Goal: Transaction & Acquisition: Obtain resource

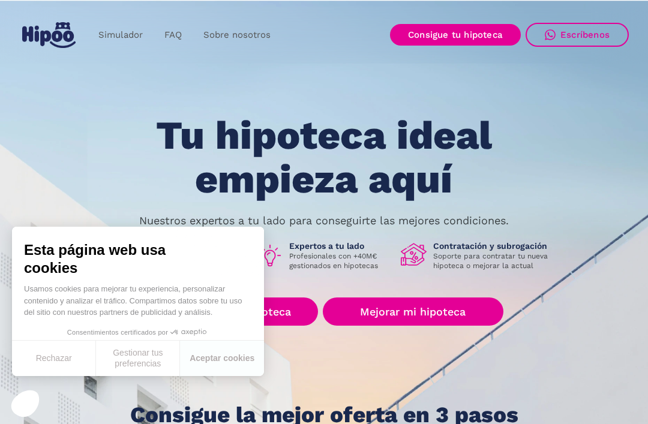
click at [240, 362] on button "Aceptar cookies" at bounding box center [222, 358] width 84 height 35
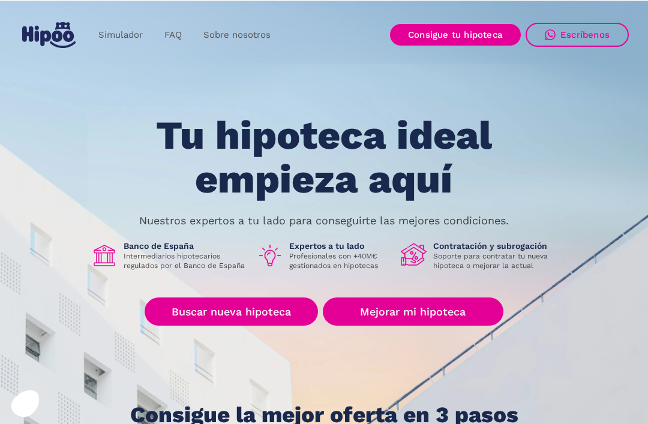
click at [132, 36] on link "Simulador" at bounding box center [121, 34] width 66 height 23
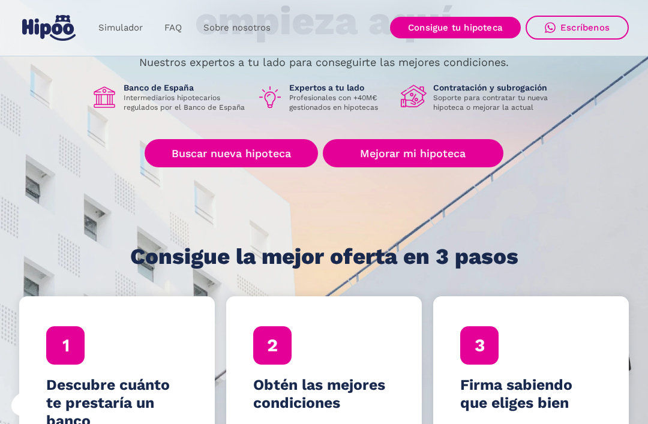
scroll to position [158, 0]
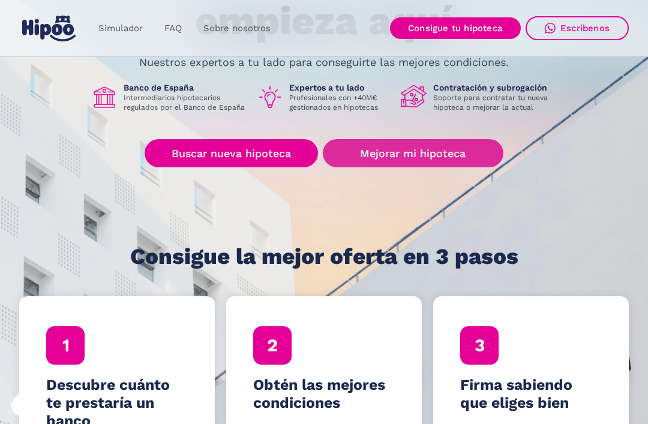
click at [462, 161] on link "Mejorar mi hipoteca" at bounding box center [413, 153] width 180 height 28
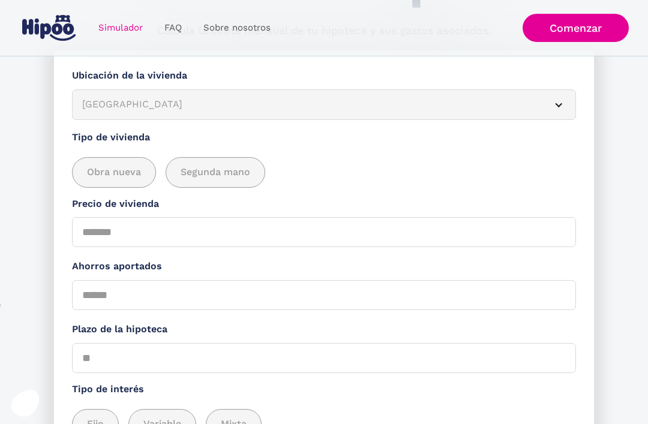
scroll to position [127, 0]
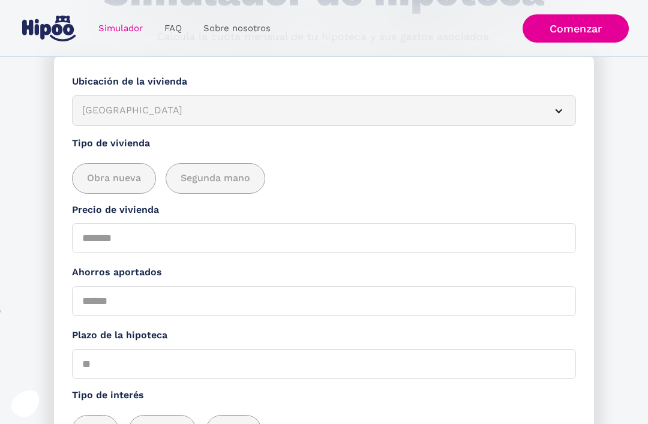
click at [268, 110] on div "Albacete" at bounding box center [309, 110] width 454 height 15
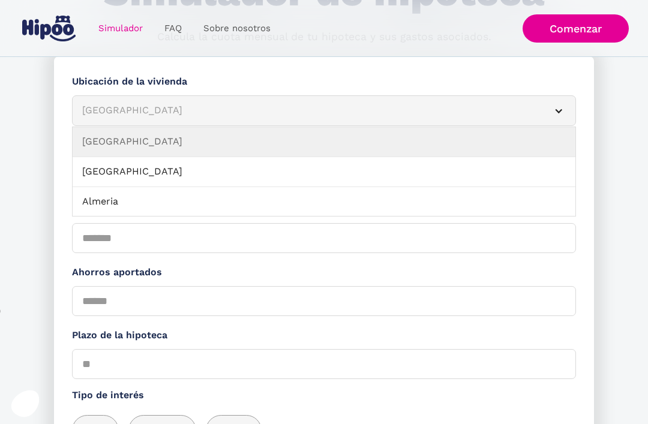
click at [250, 109] on div "Albacete" at bounding box center [309, 110] width 454 height 15
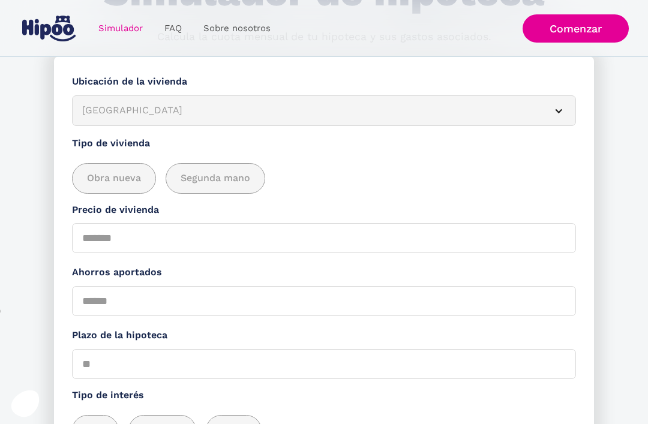
click at [484, 124] on article "Albacete" at bounding box center [324, 110] width 504 height 31
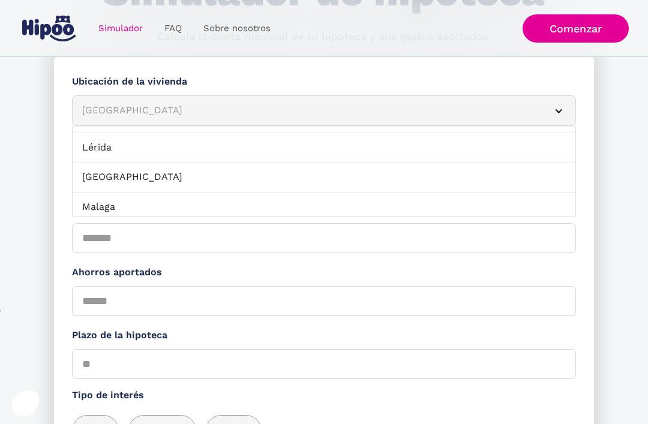
scroll to position [801, 0]
click at [285, 192] on link "Malaga" at bounding box center [324, 207] width 502 height 30
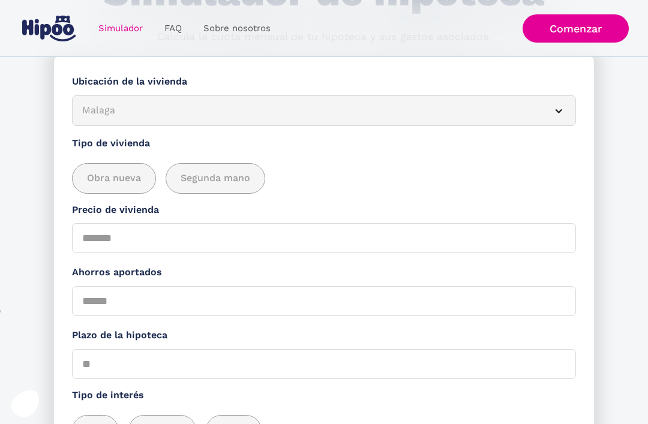
click at [222, 187] on div "add_description_here" at bounding box center [215, 178] width 98 height 29
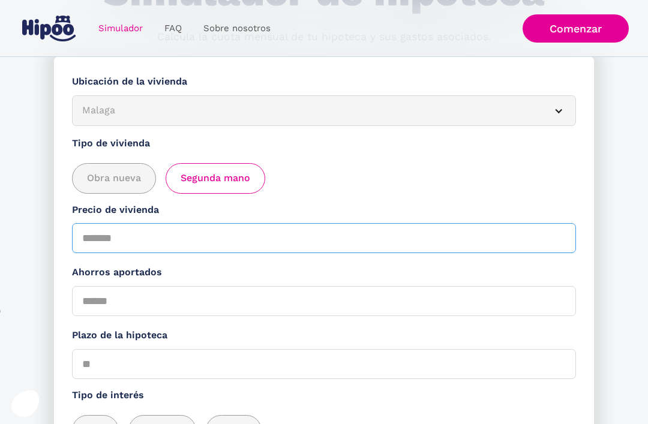
click at [194, 239] on input "Precio de vivienda" at bounding box center [324, 238] width 504 height 30
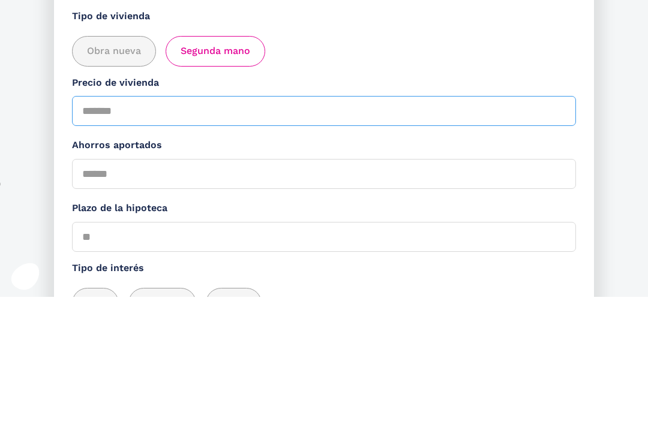
type input "*"
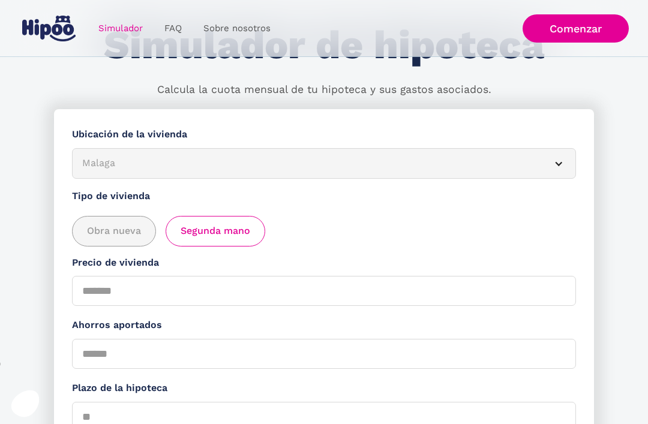
scroll to position [0, 0]
